Goal: Browse casually

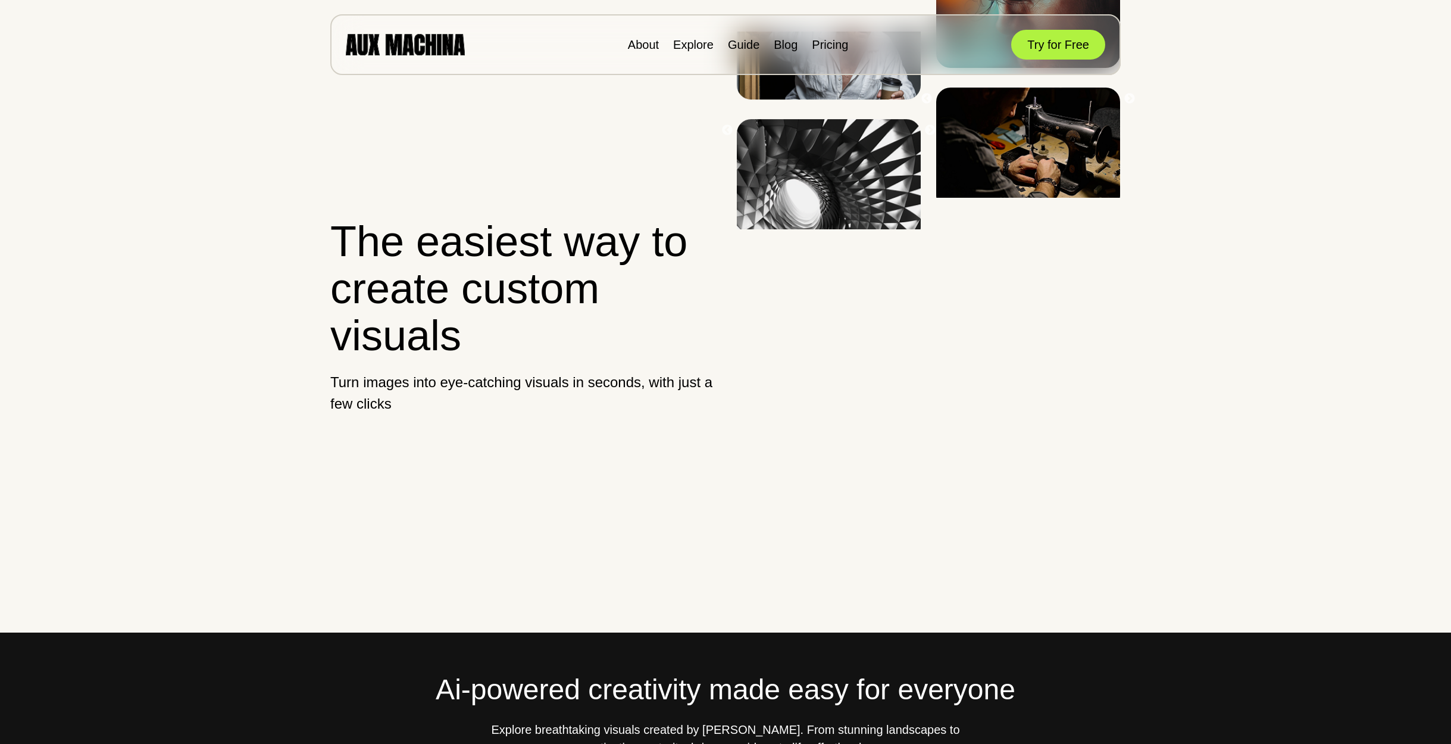
click at [690, 51] on link "Explore" at bounding box center [693, 44] width 40 height 13
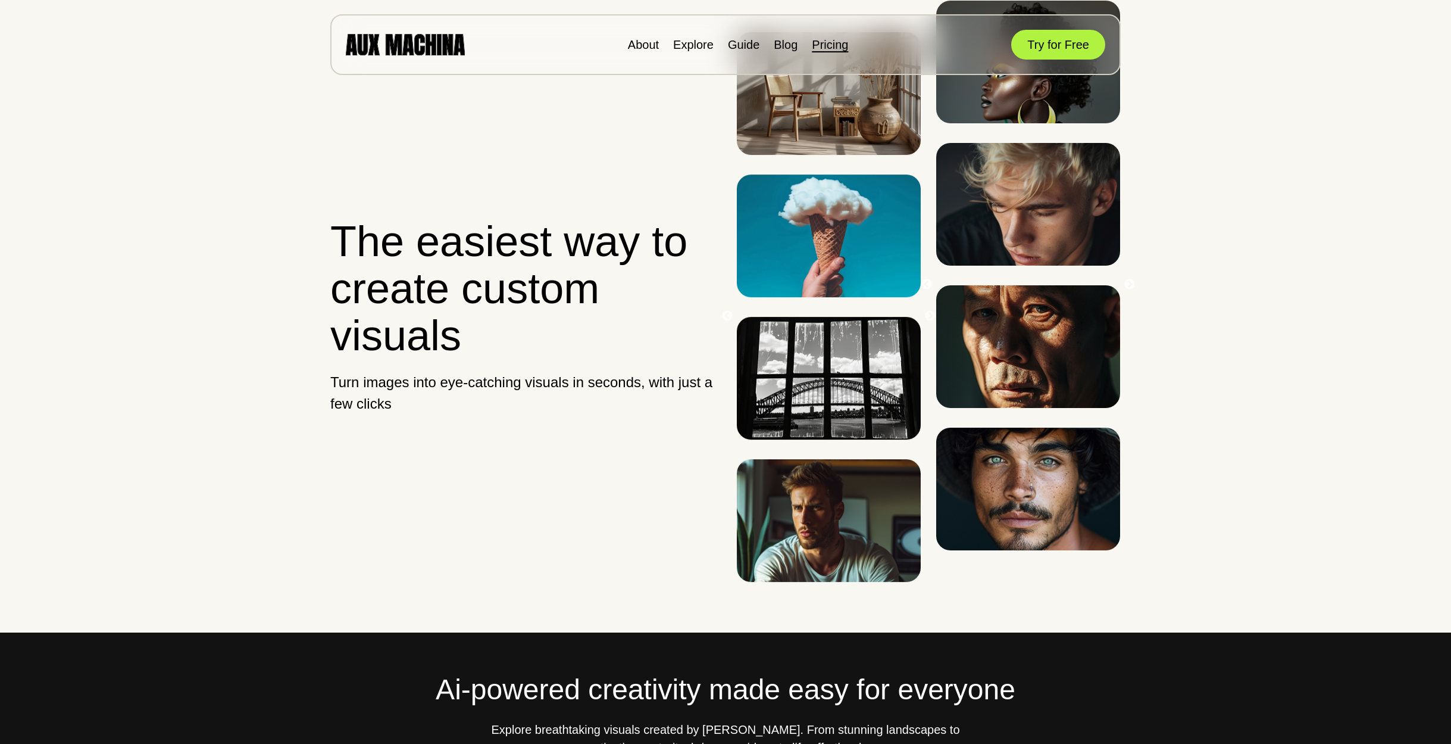
scroll to position [28, 0]
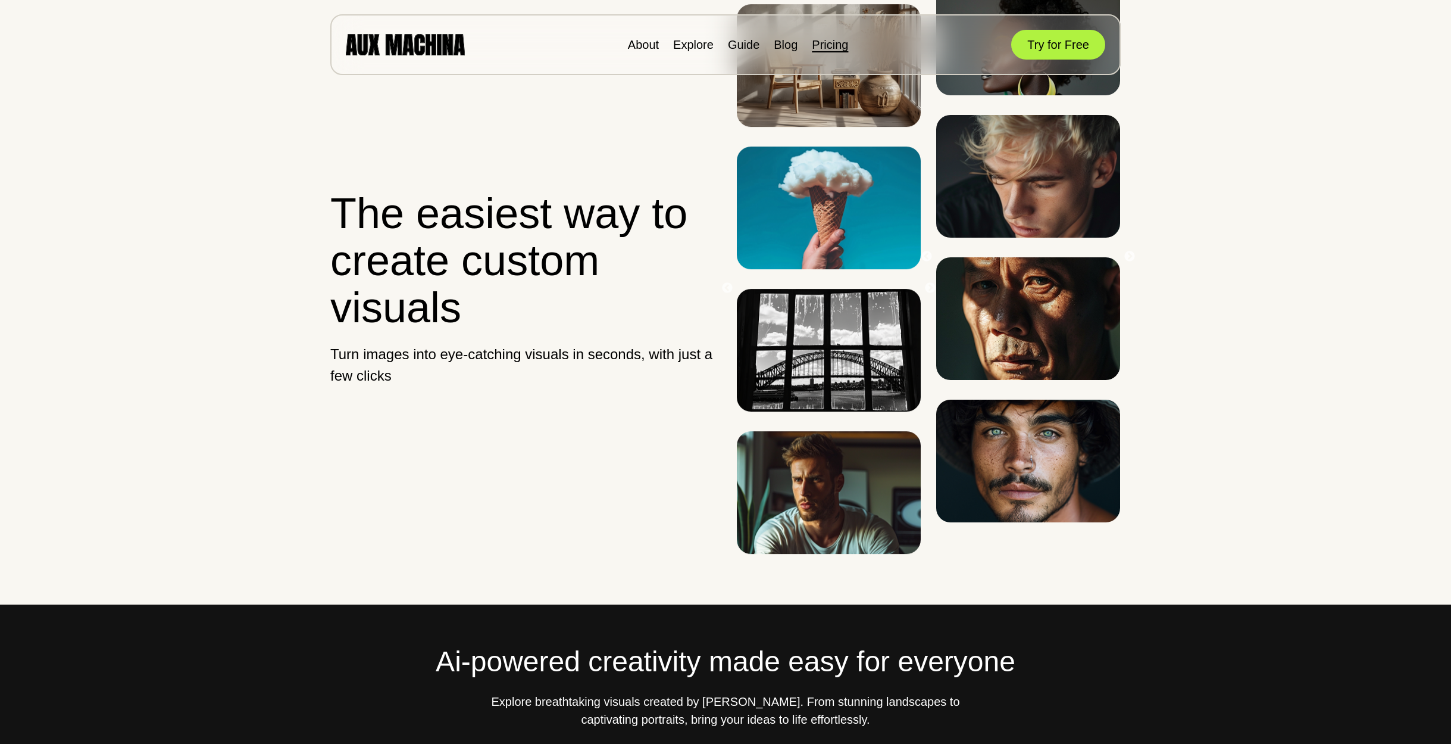
click at [836, 42] on link "Pricing" at bounding box center [830, 44] width 36 height 13
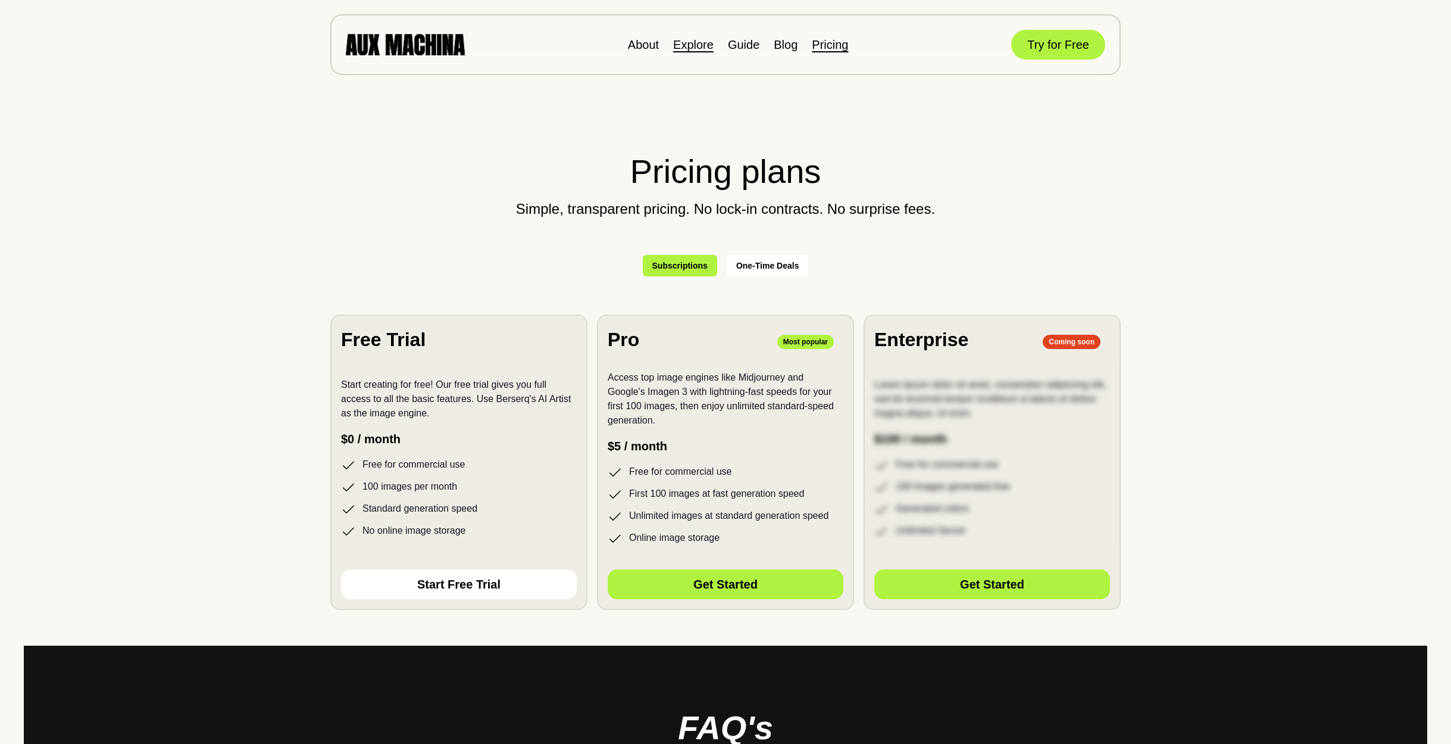
click at [713, 46] on link "Explore" at bounding box center [693, 44] width 40 height 13
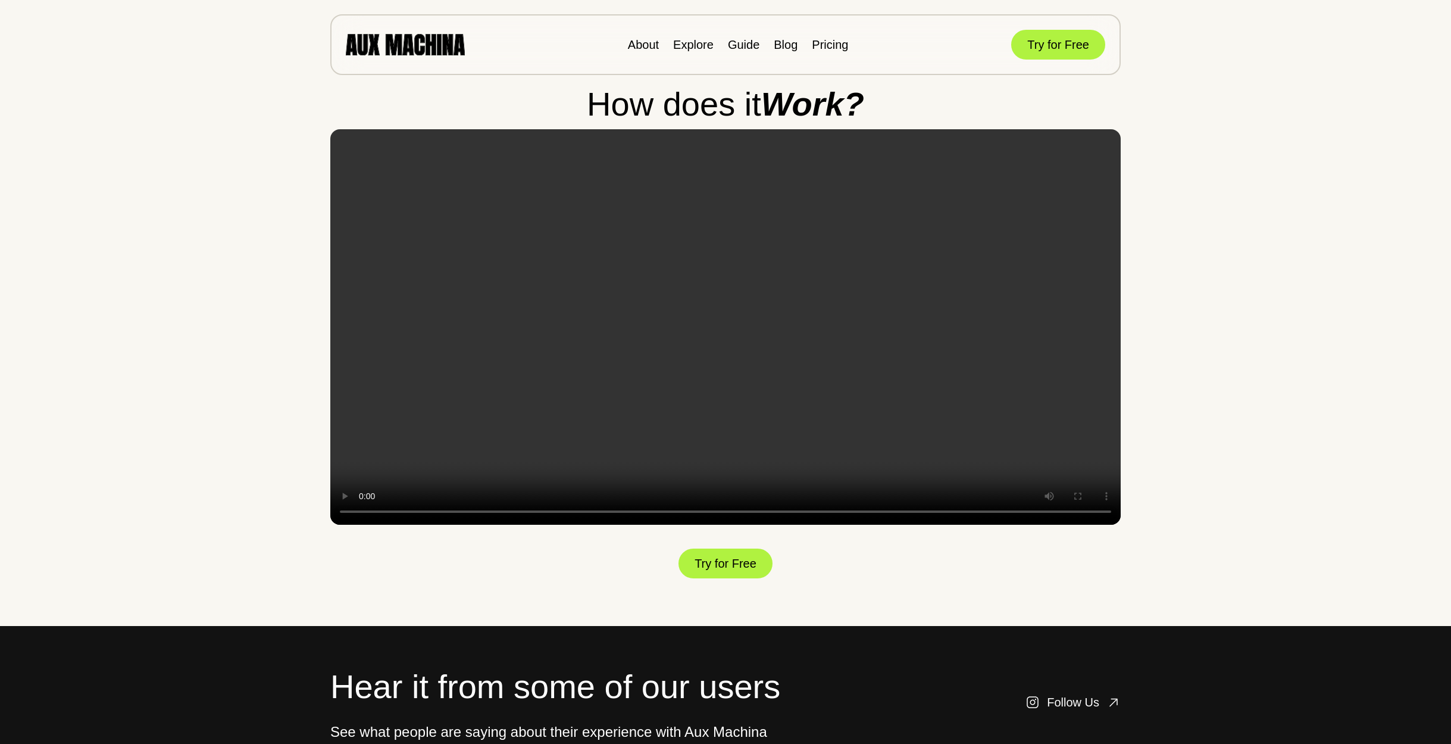
scroll to position [1930, 0]
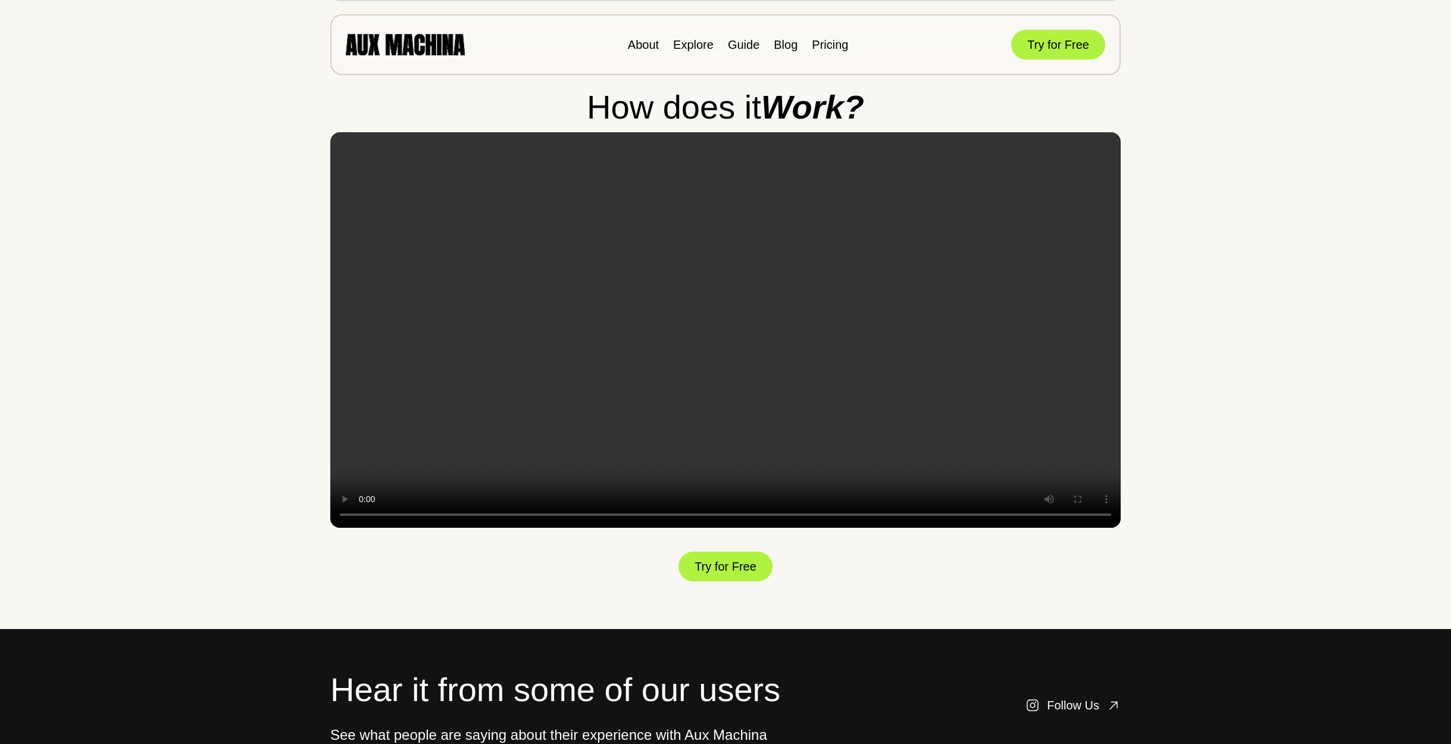
click at [670, 292] on video at bounding box center [725, 329] width 791 height 395
click at [770, 281] on video at bounding box center [725, 329] width 791 height 395
